Goal: Transaction & Acquisition: Purchase product/service

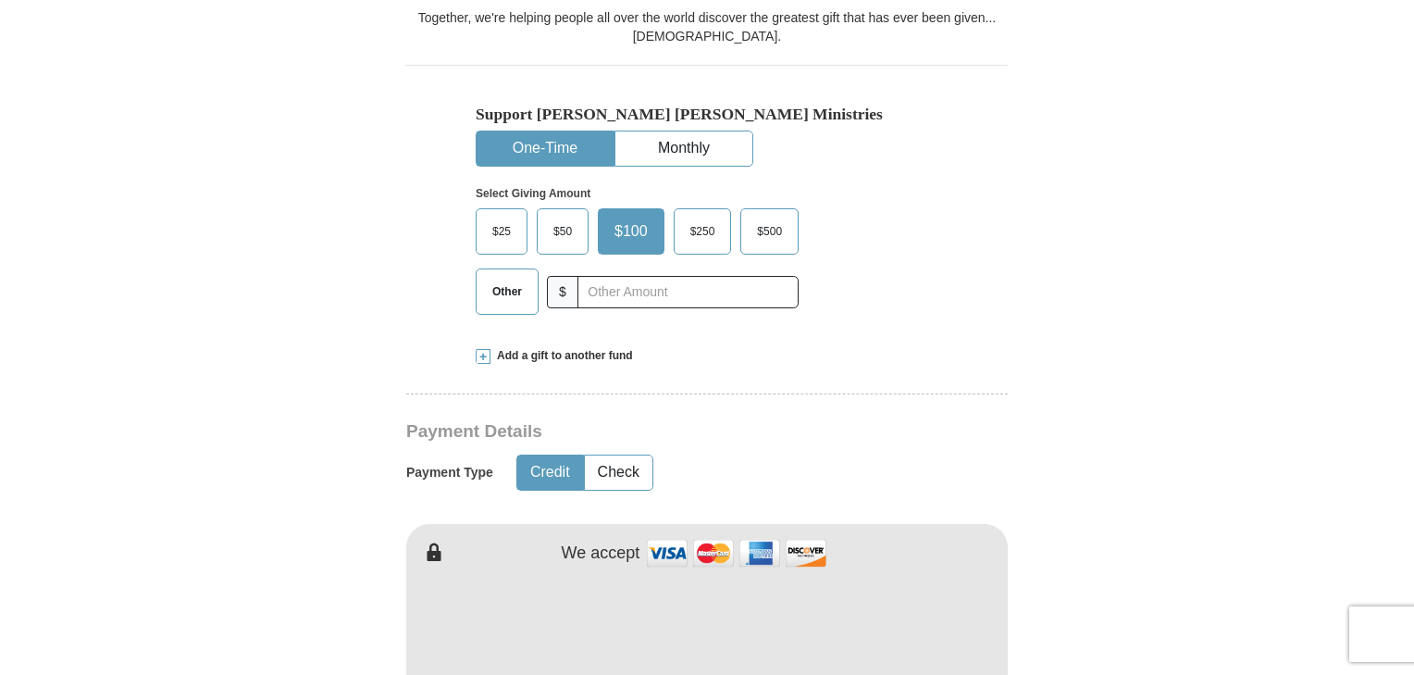
scroll to position [539, 0]
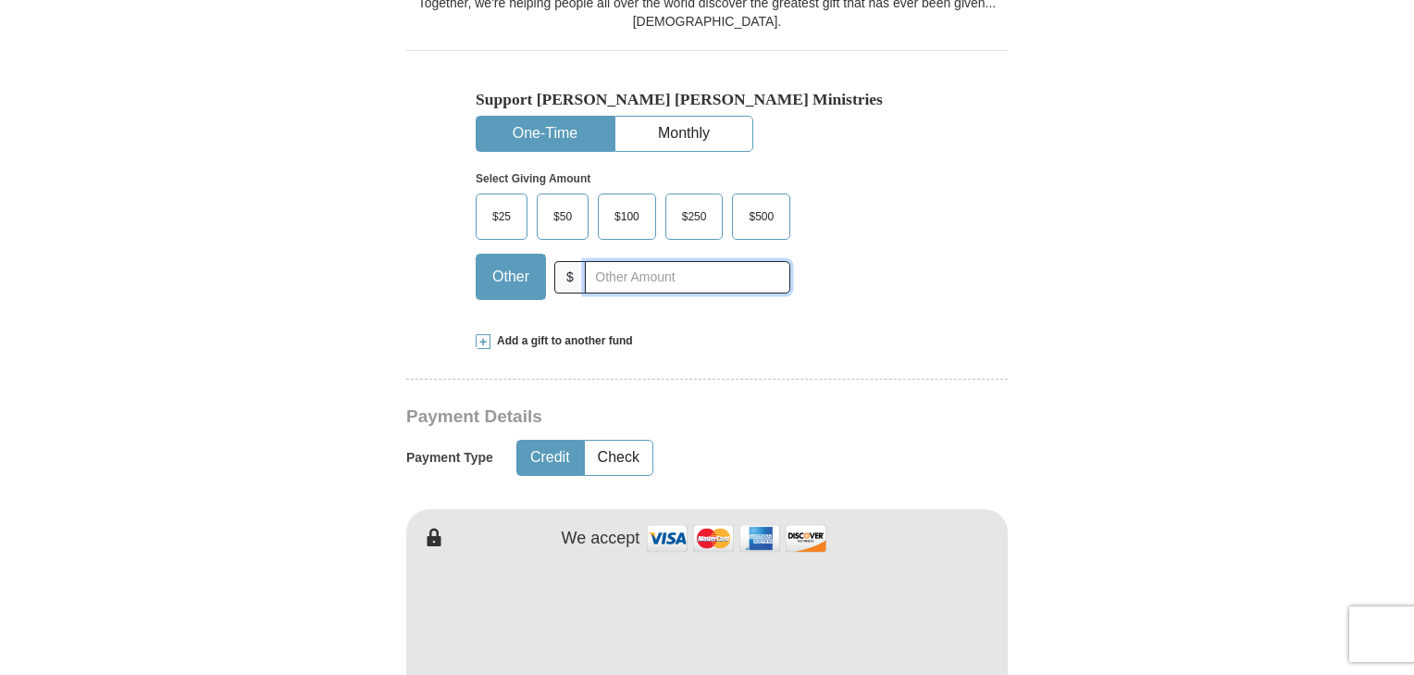
click at [593, 274] on input "text" at bounding box center [687, 277] width 205 height 32
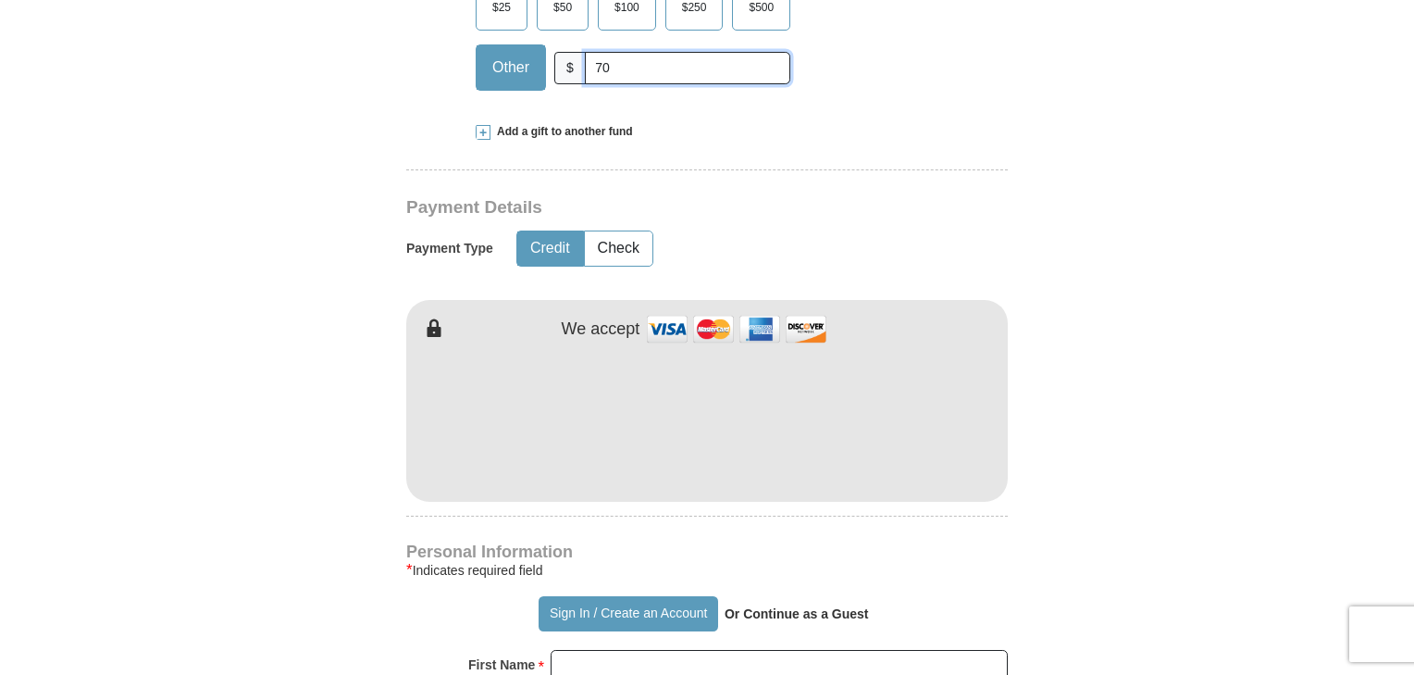
scroll to position [753, 0]
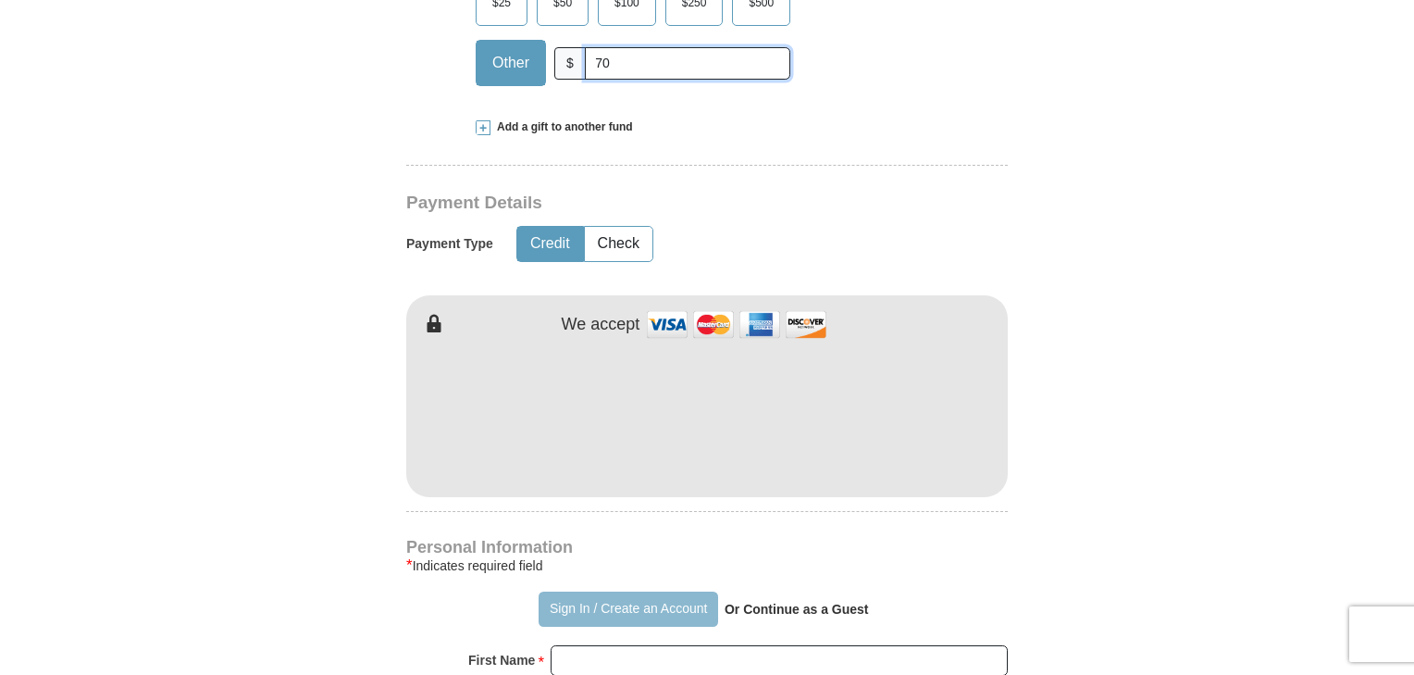
type input "70"
click at [626, 608] on button "Sign In / Create an Account" at bounding box center [628, 608] width 179 height 35
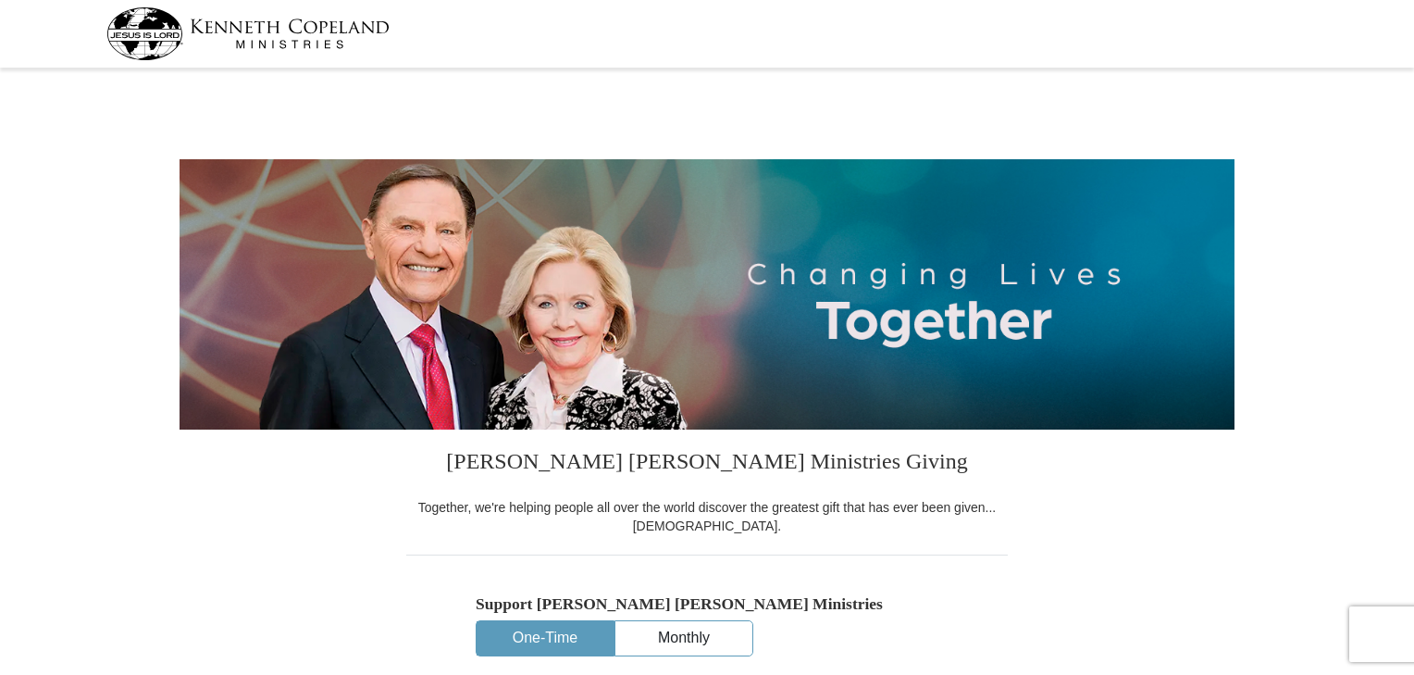
select select "FL"
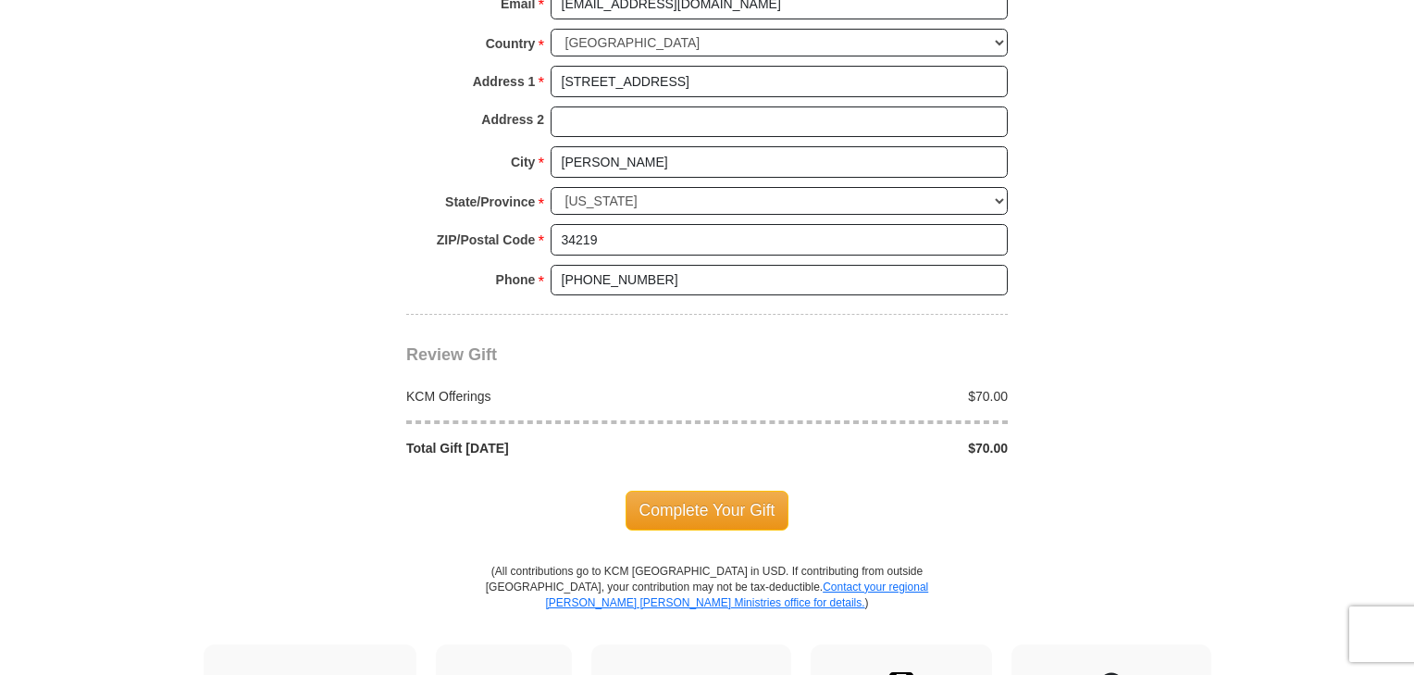
scroll to position [1445, 0]
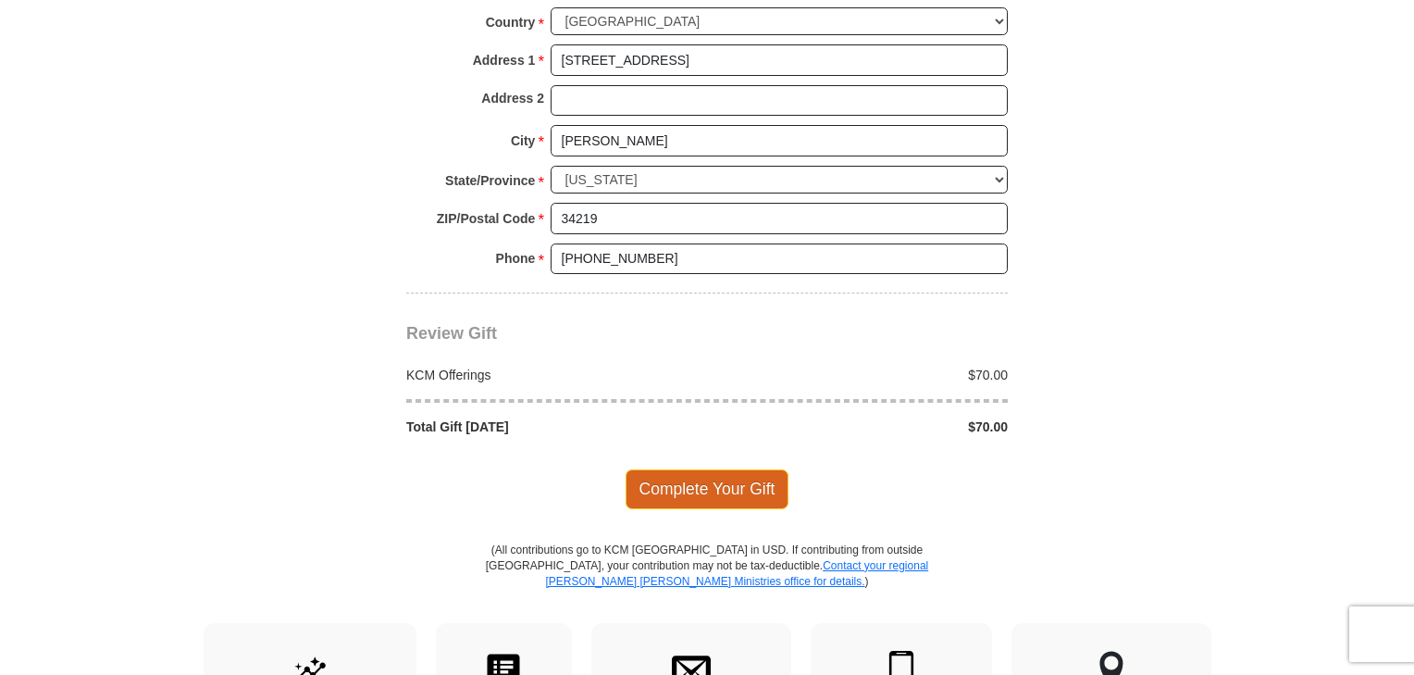
click at [718, 478] on span "Complete Your Gift" at bounding box center [708, 488] width 164 height 39
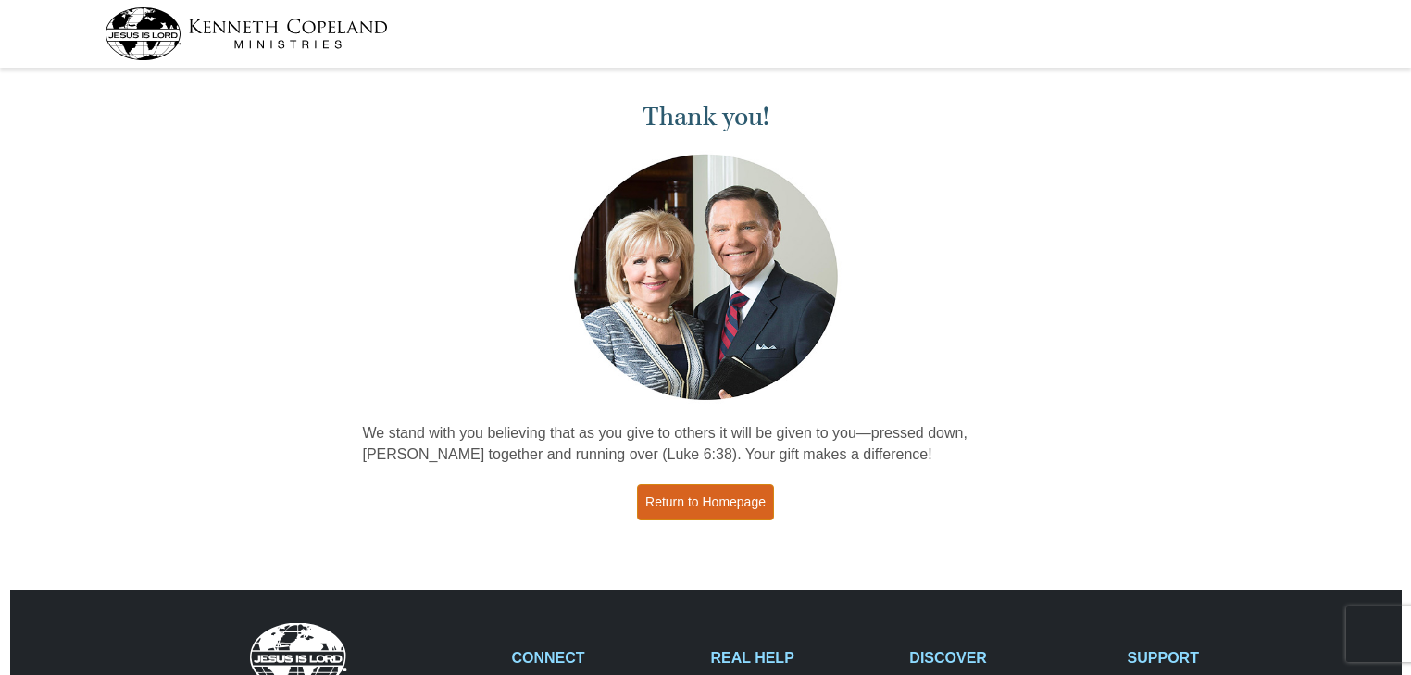
click at [714, 500] on link "Return to Homepage" at bounding box center [705, 502] width 137 height 36
